Goal: Transaction & Acquisition: Purchase product/service

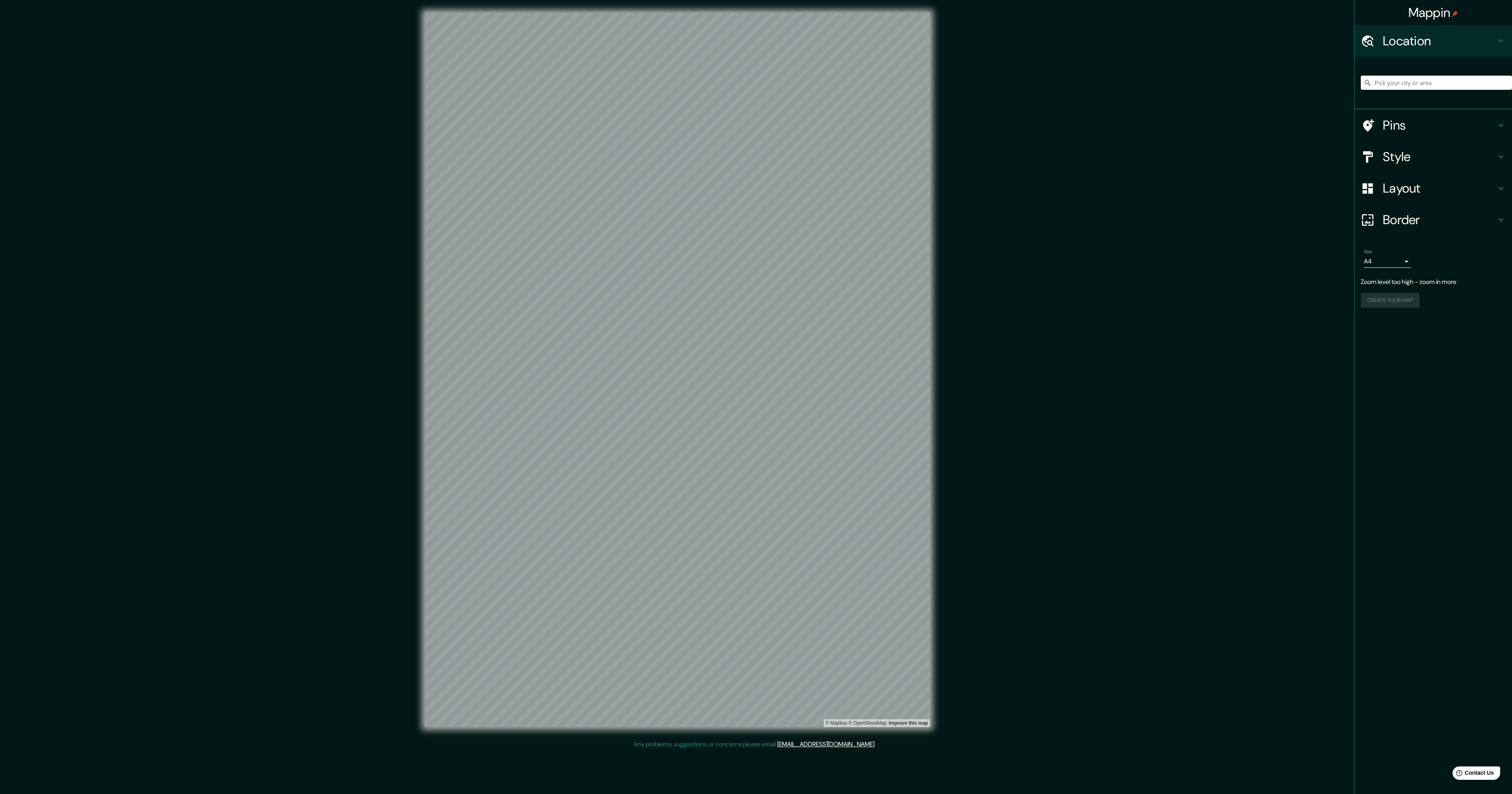
click at [1005, 371] on div "Mappin Location Pins Style Layout Border Choose a border. Hint : you can make l…" at bounding box center [756, 376] width 1512 height 753
click at [1416, 291] on button "Create your map" at bounding box center [1391, 284] width 59 height 14
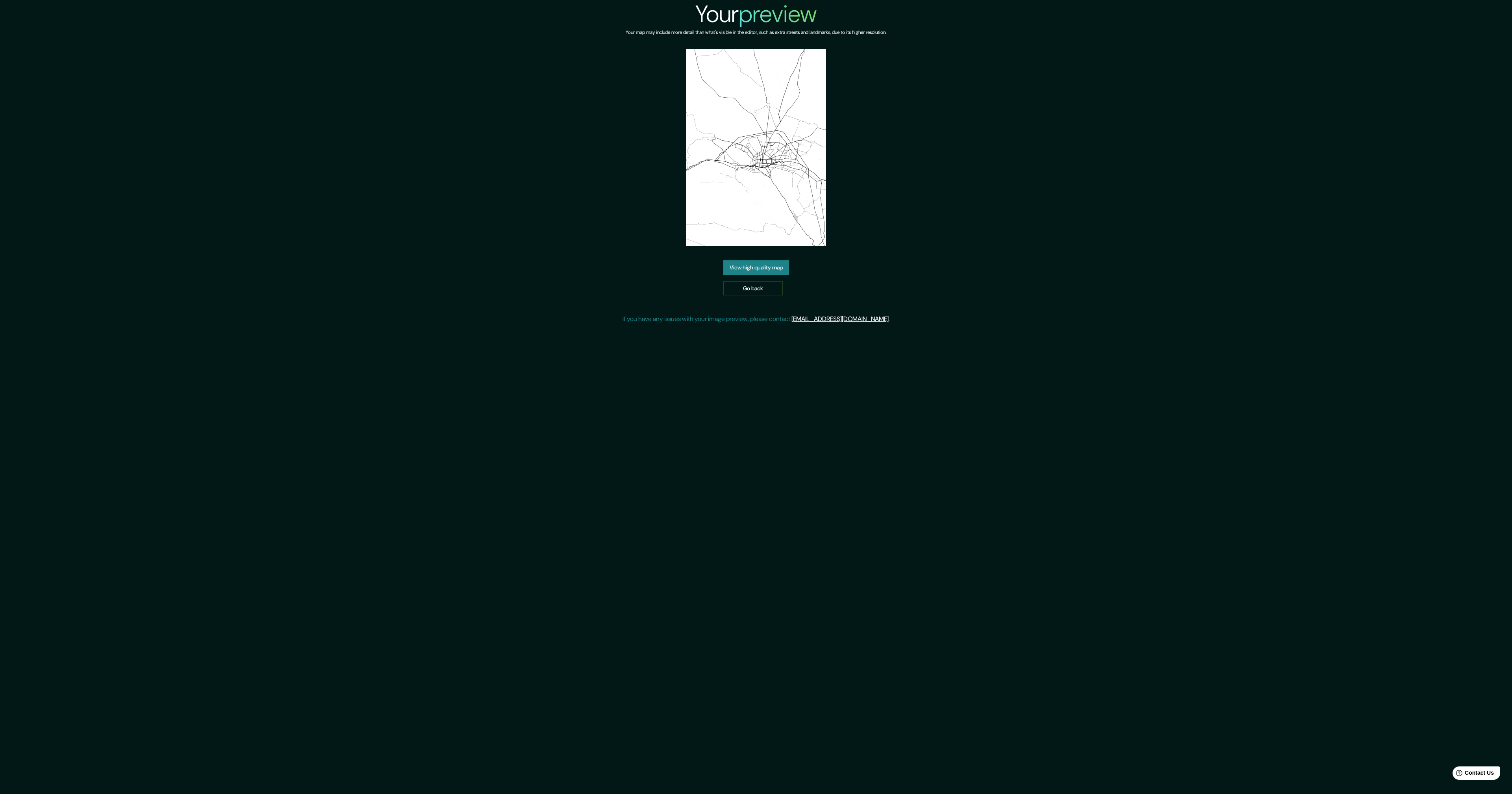
click at [775, 269] on link "View high quality map" at bounding box center [756, 268] width 66 height 14
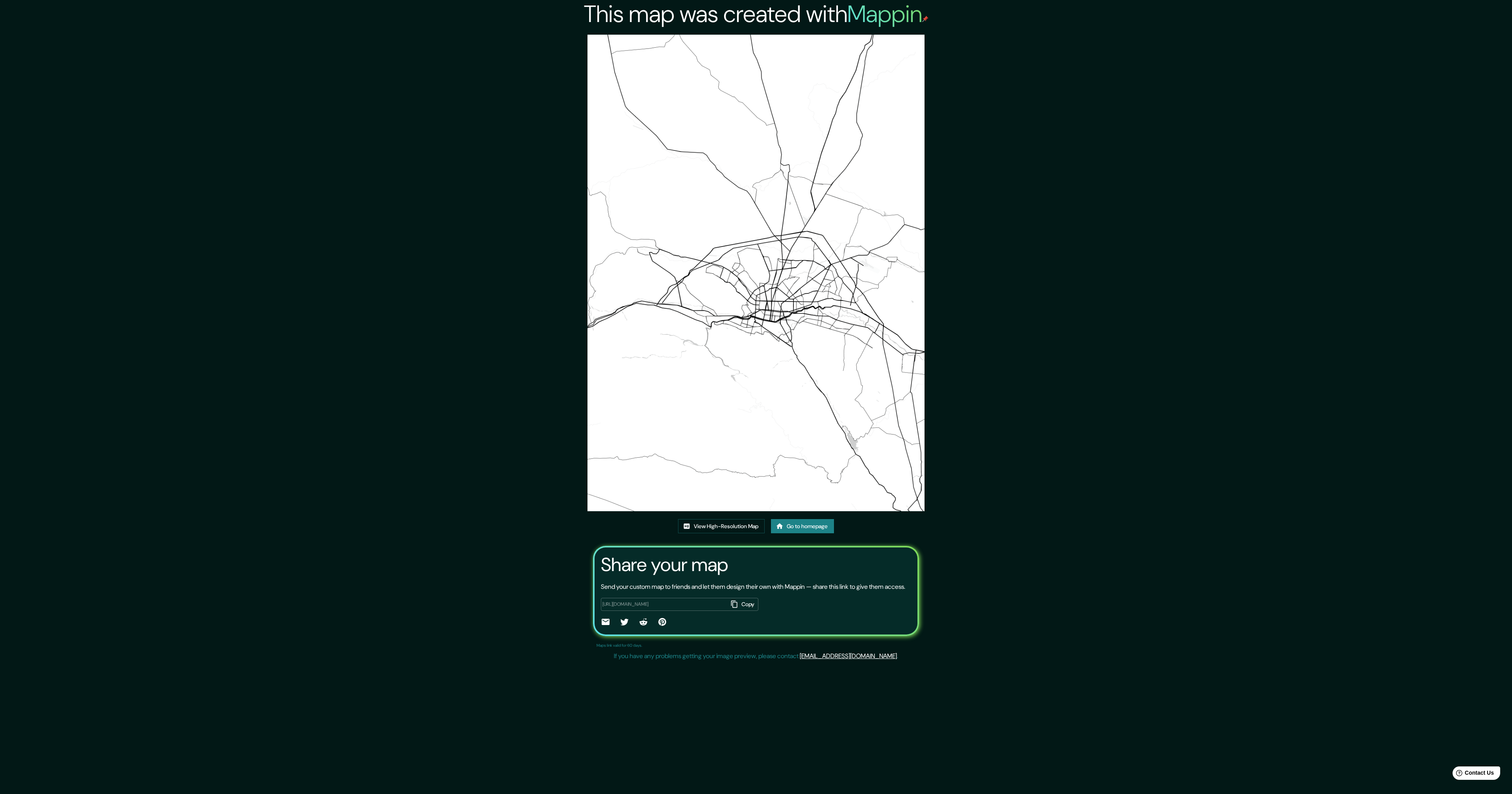
click at [321, 279] on div "This map was created with Mappin View High-Resolution Map Go to homepage Share …" at bounding box center [756, 332] width 1512 height 664
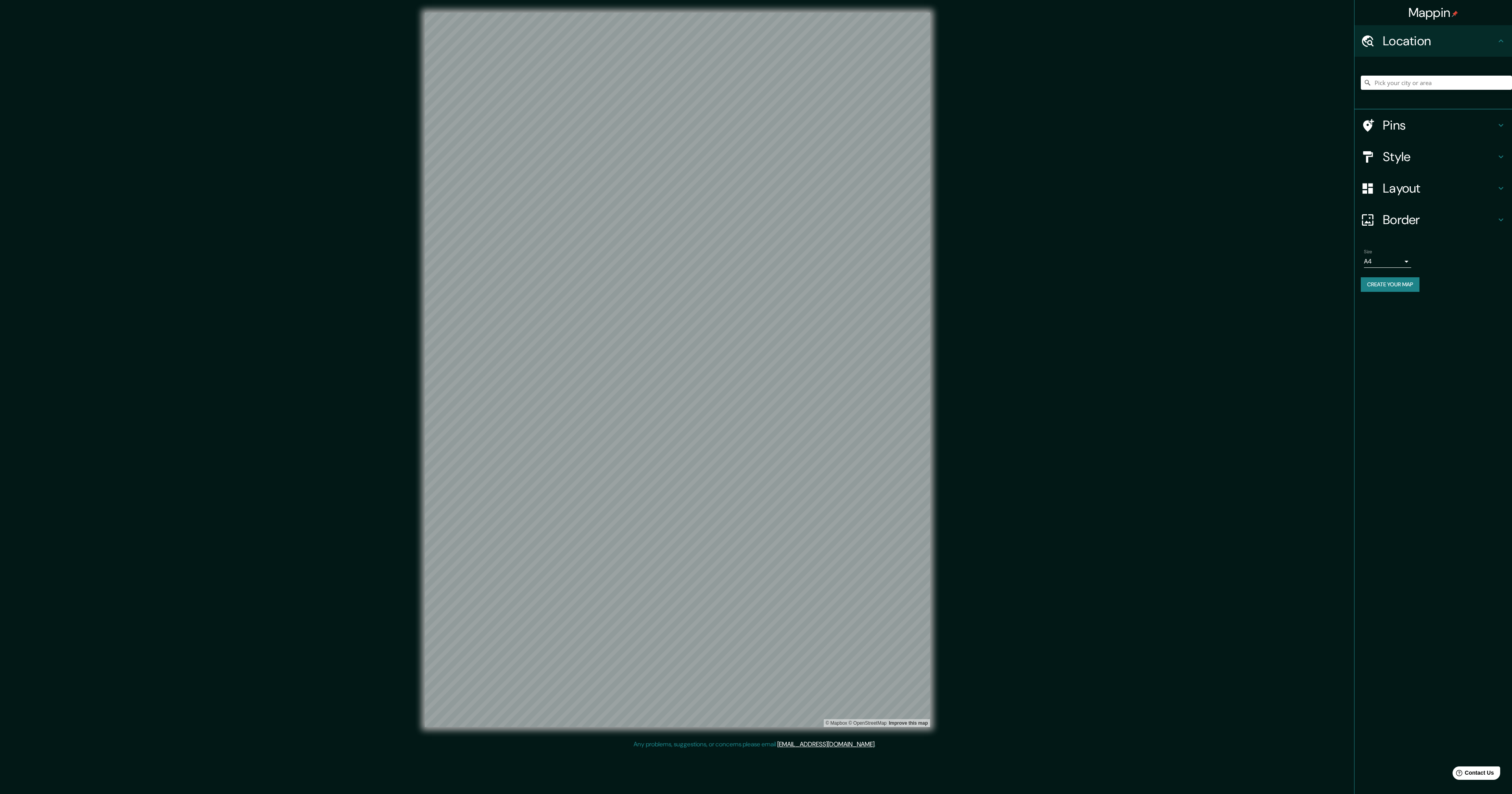
click at [1378, 282] on button "Create your map" at bounding box center [1391, 284] width 59 height 14
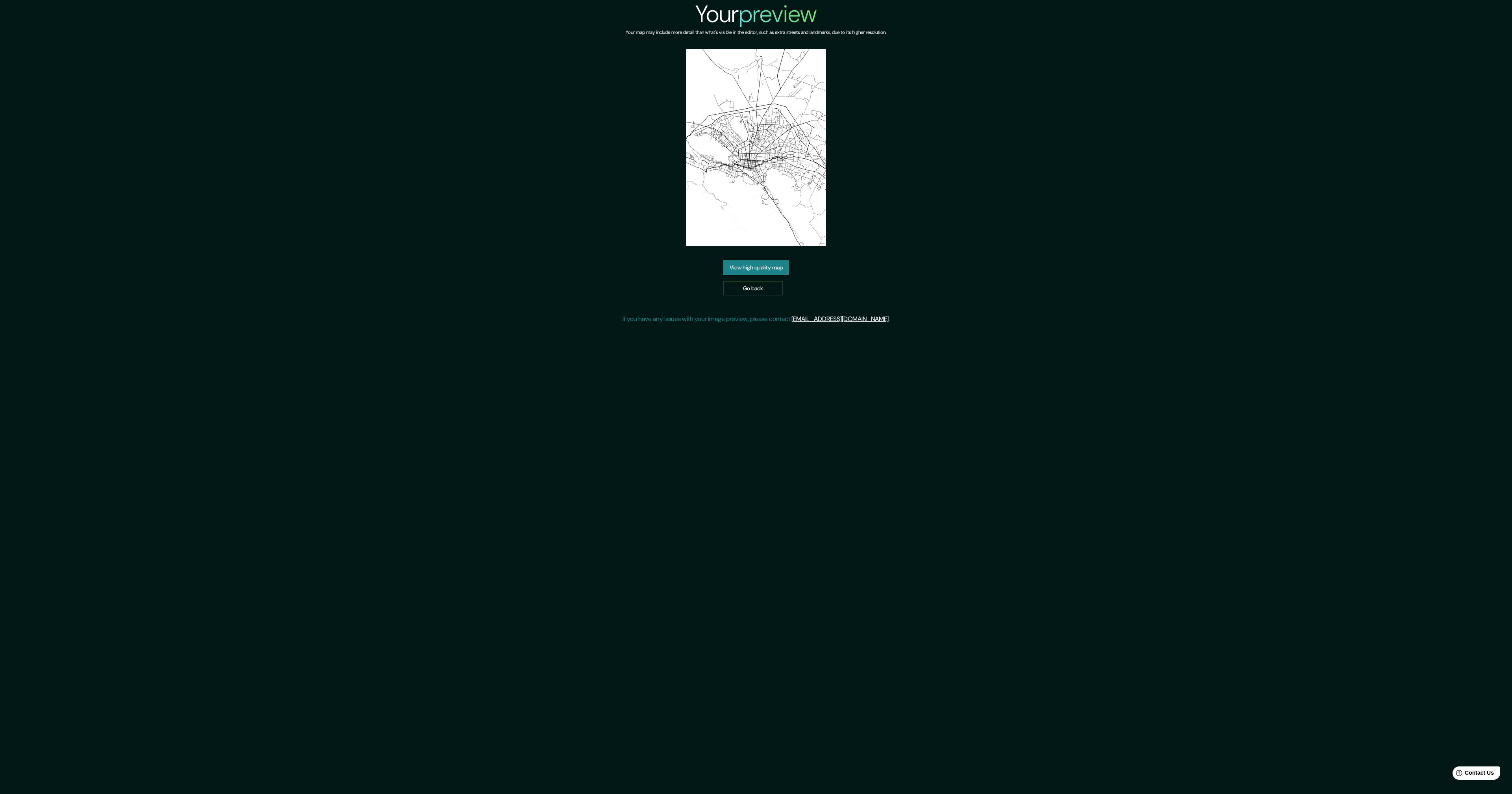
click at [771, 264] on link "View high quality map" at bounding box center [756, 268] width 66 height 14
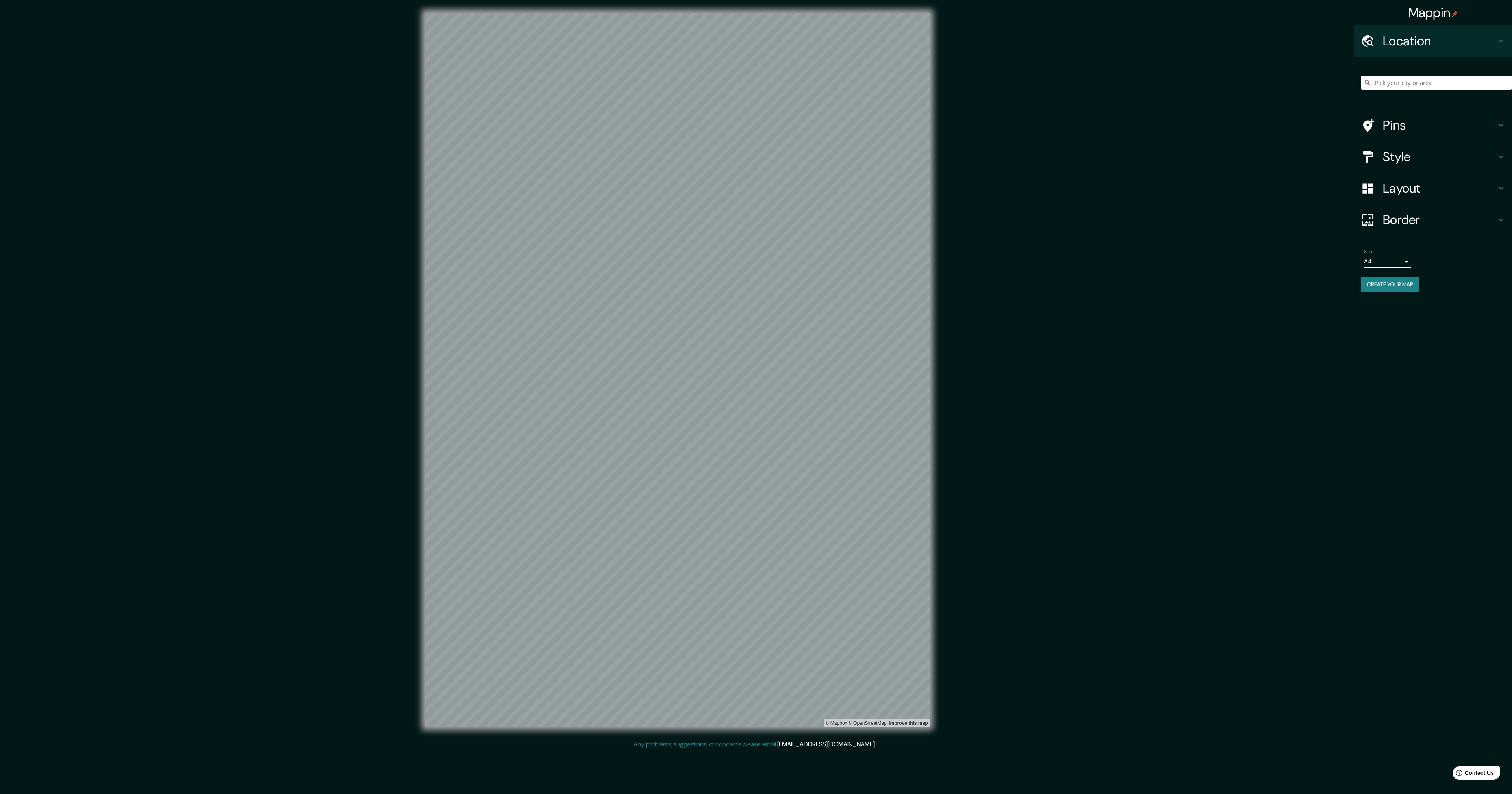
click at [1393, 289] on button "Create your map" at bounding box center [1391, 284] width 59 height 14
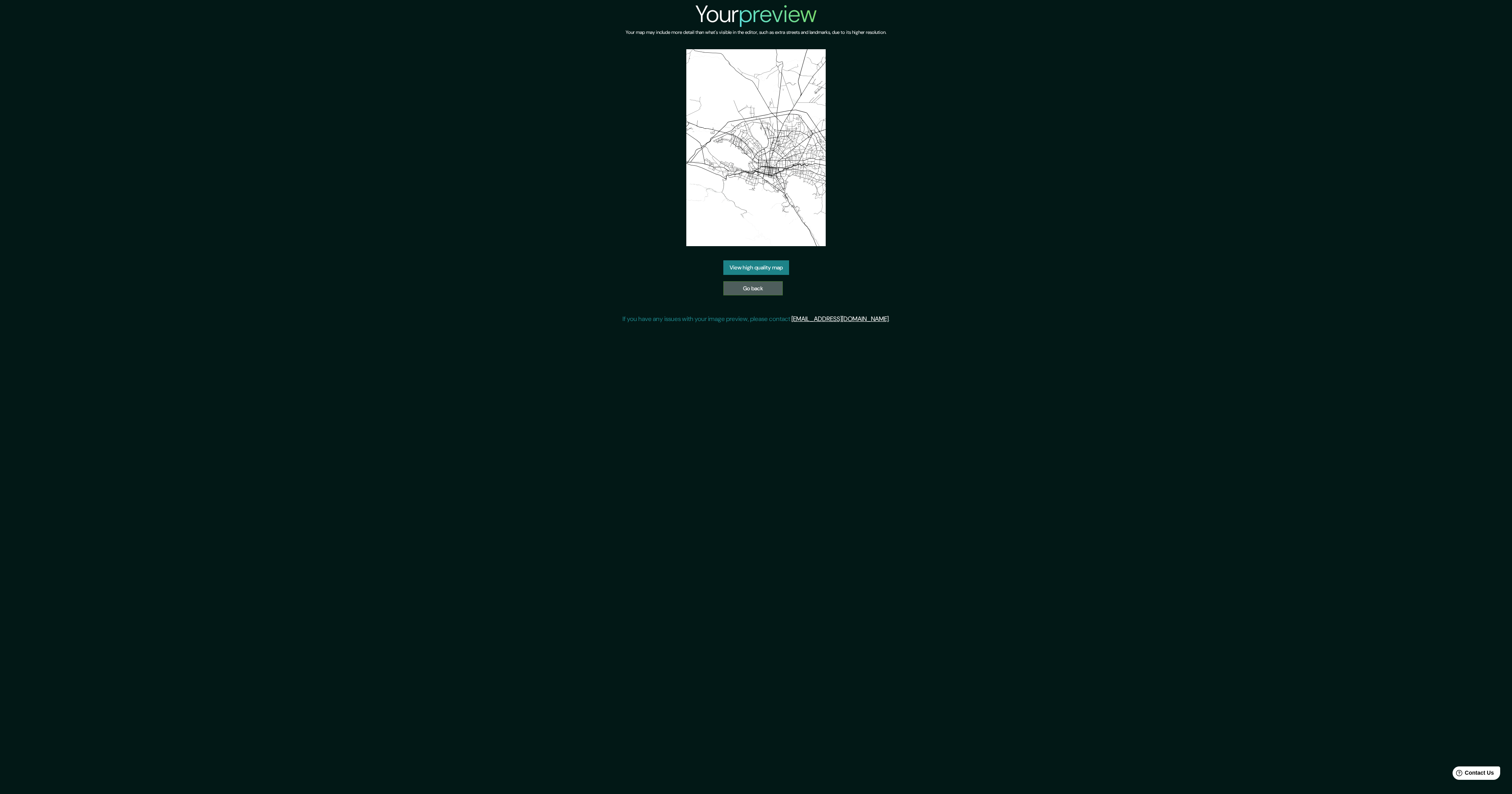
click at [725, 285] on link "Go back" at bounding box center [752, 288] width 60 height 14
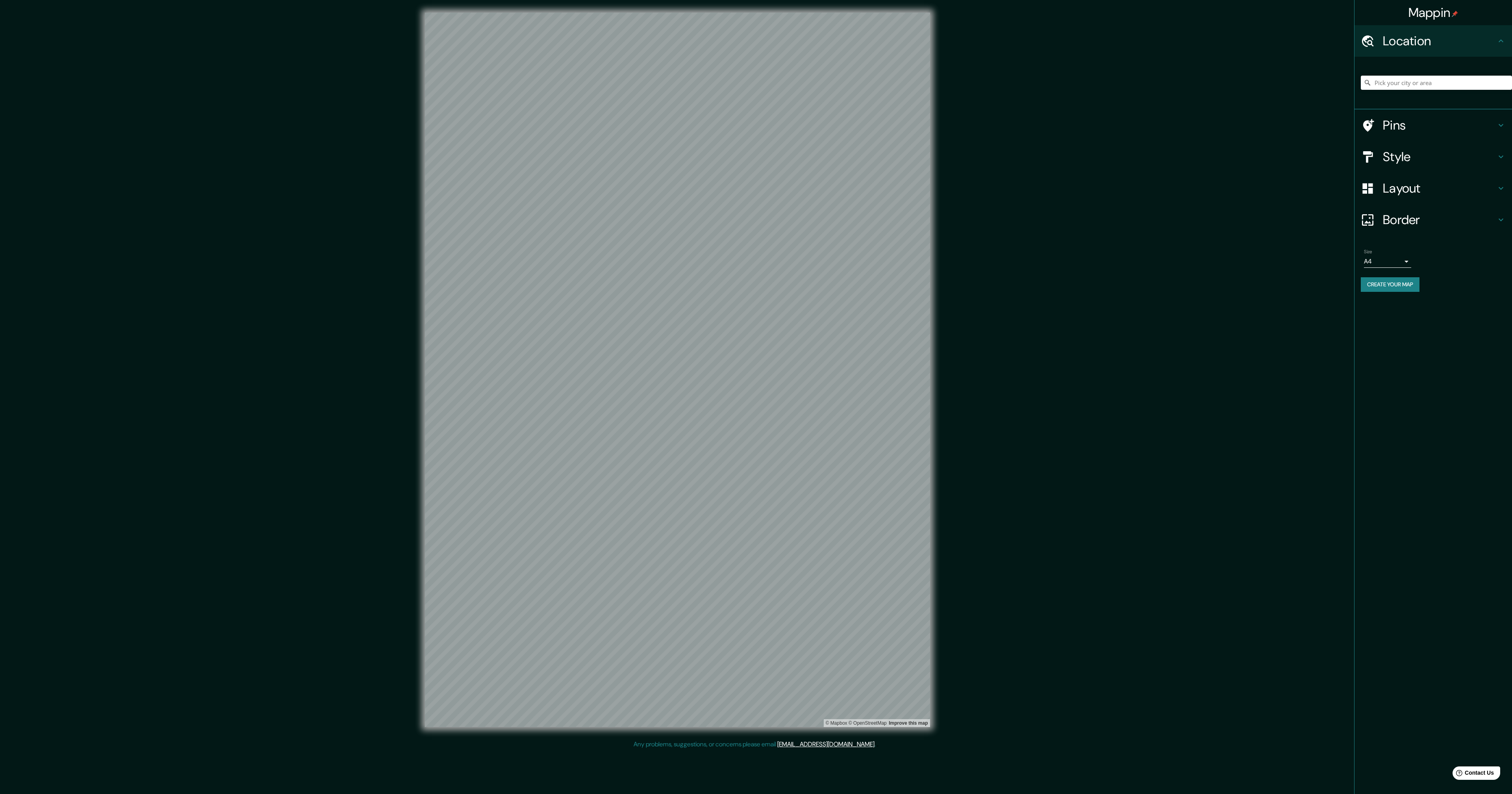
click at [1117, 145] on div "Mappin Location Pins Style Layout Border Choose a border. Hint : you can make l…" at bounding box center [756, 376] width 1512 height 753
